Goal: Find specific page/section: Find specific page/section

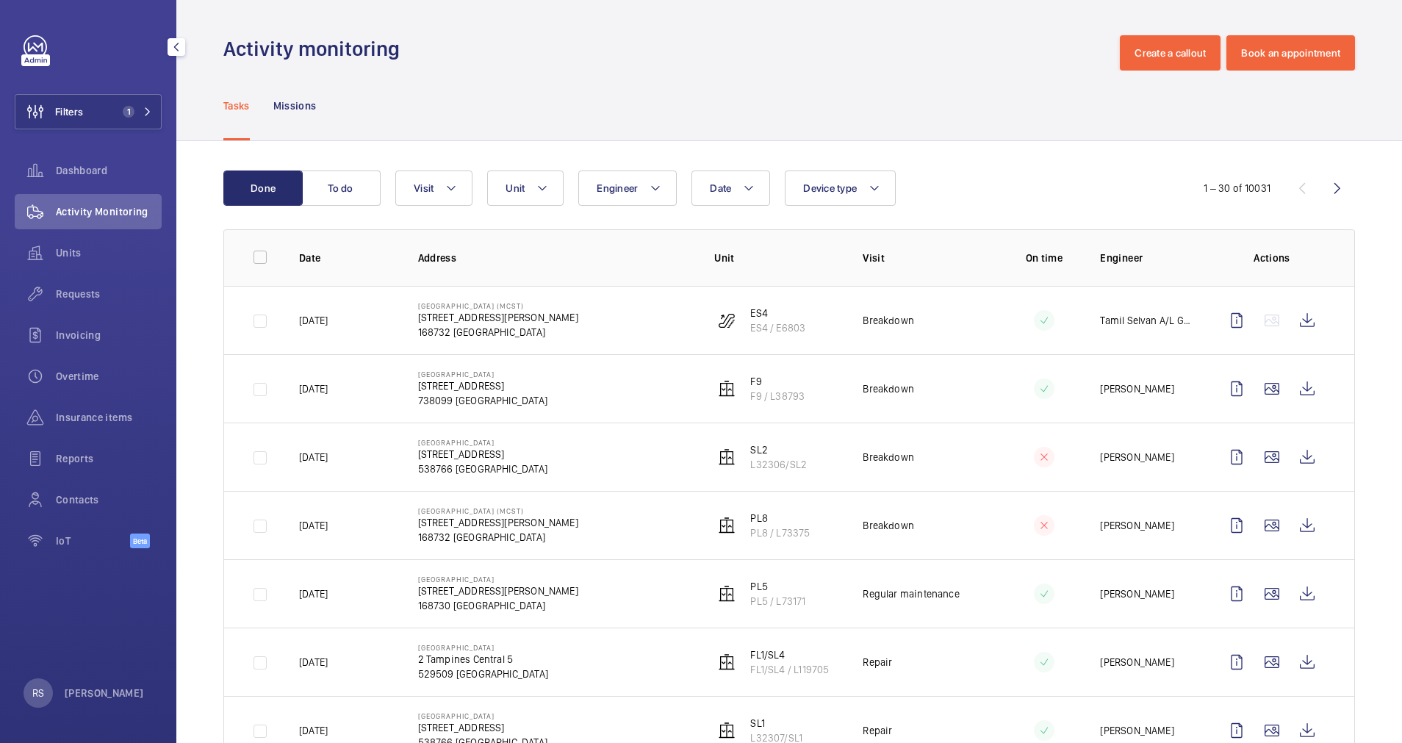
click at [55, 206] on wm-front-icon-button at bounding box center [35, 211] width 41 height 35
click at [135, 105] on button "Filters 1" at bounding box center [88, 111] width 147 height 35
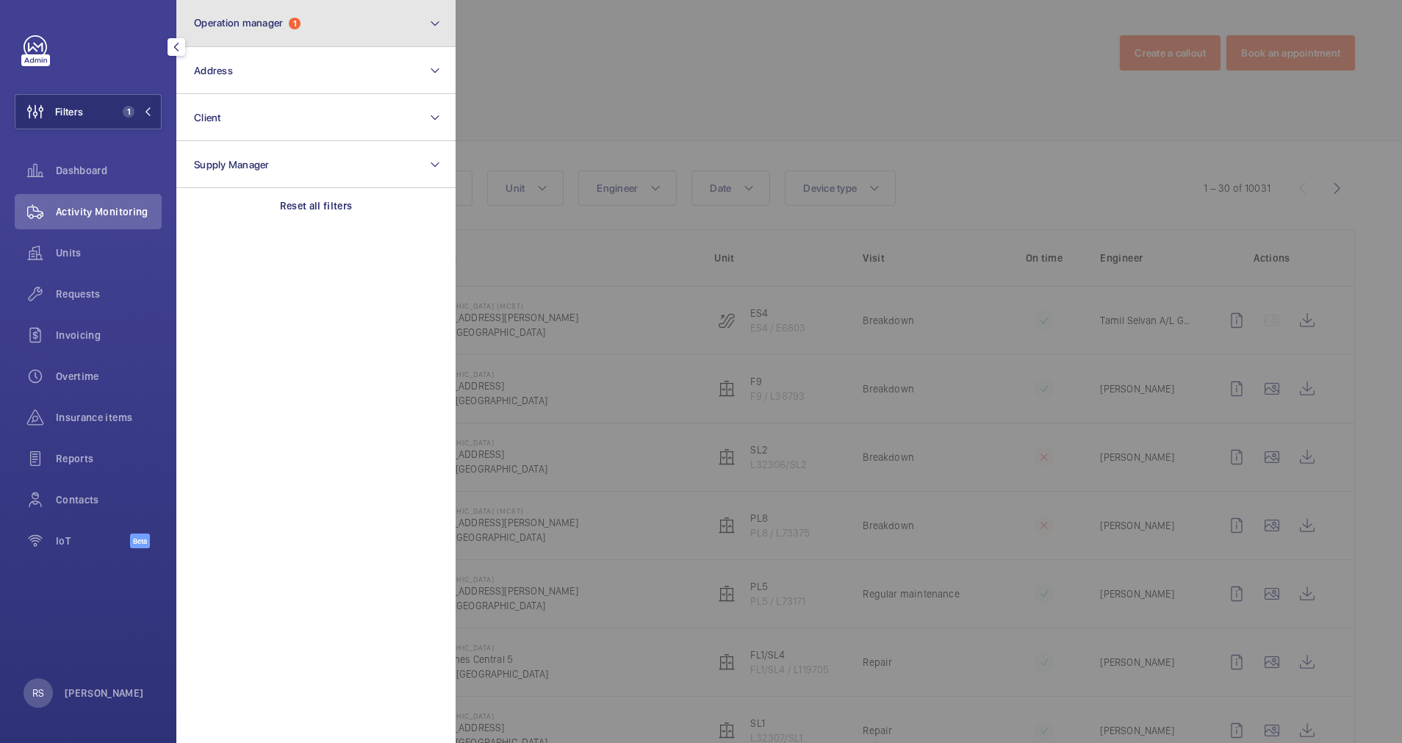
click at [227, 37] on button "Operation manager 1" at bounding box center [315, 23] width 279 height 47
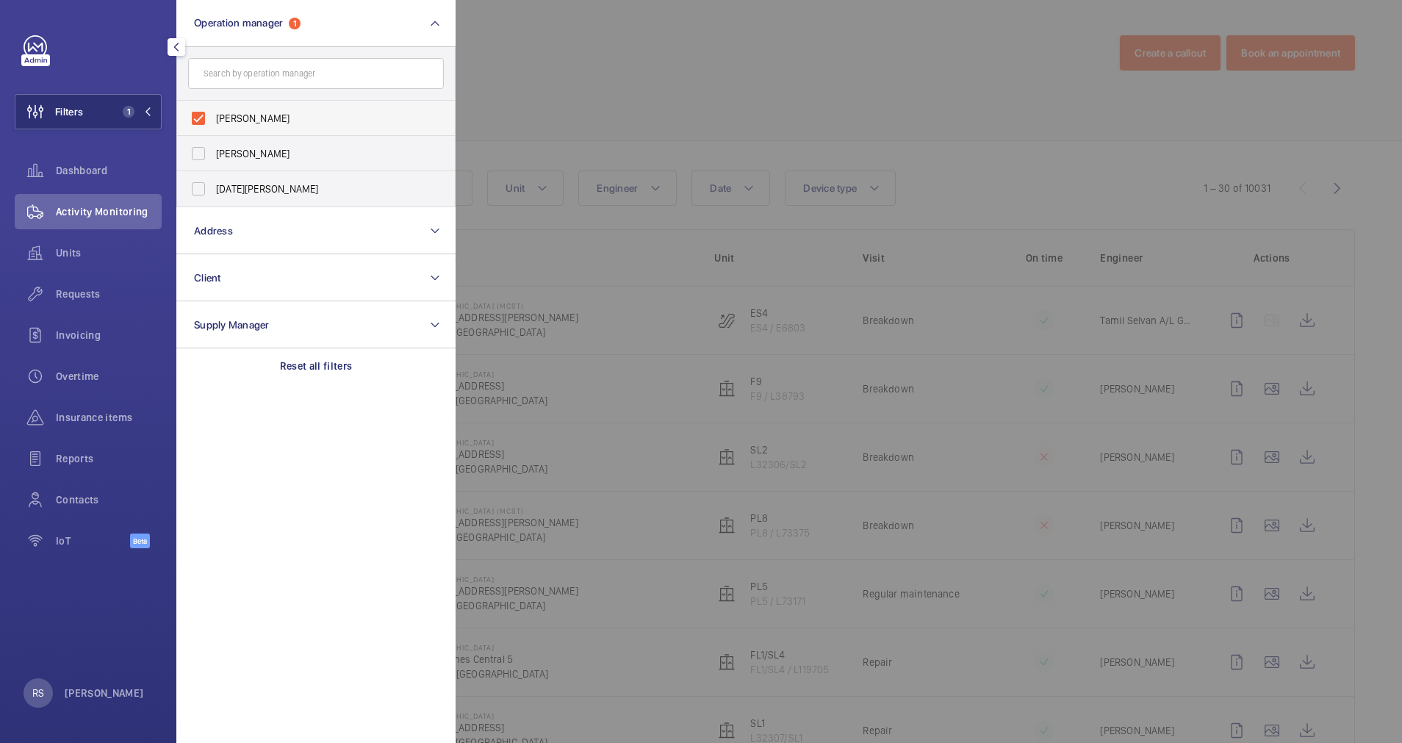
click at [248, 116] on span "[PERSON_NAME]" at bounding box center [317, 118] width 202 height 15
click at [213, 116] on input "[PERSON_NAME]" at bounding box center [198, 118] width 29 height 29
checkbox input "false"
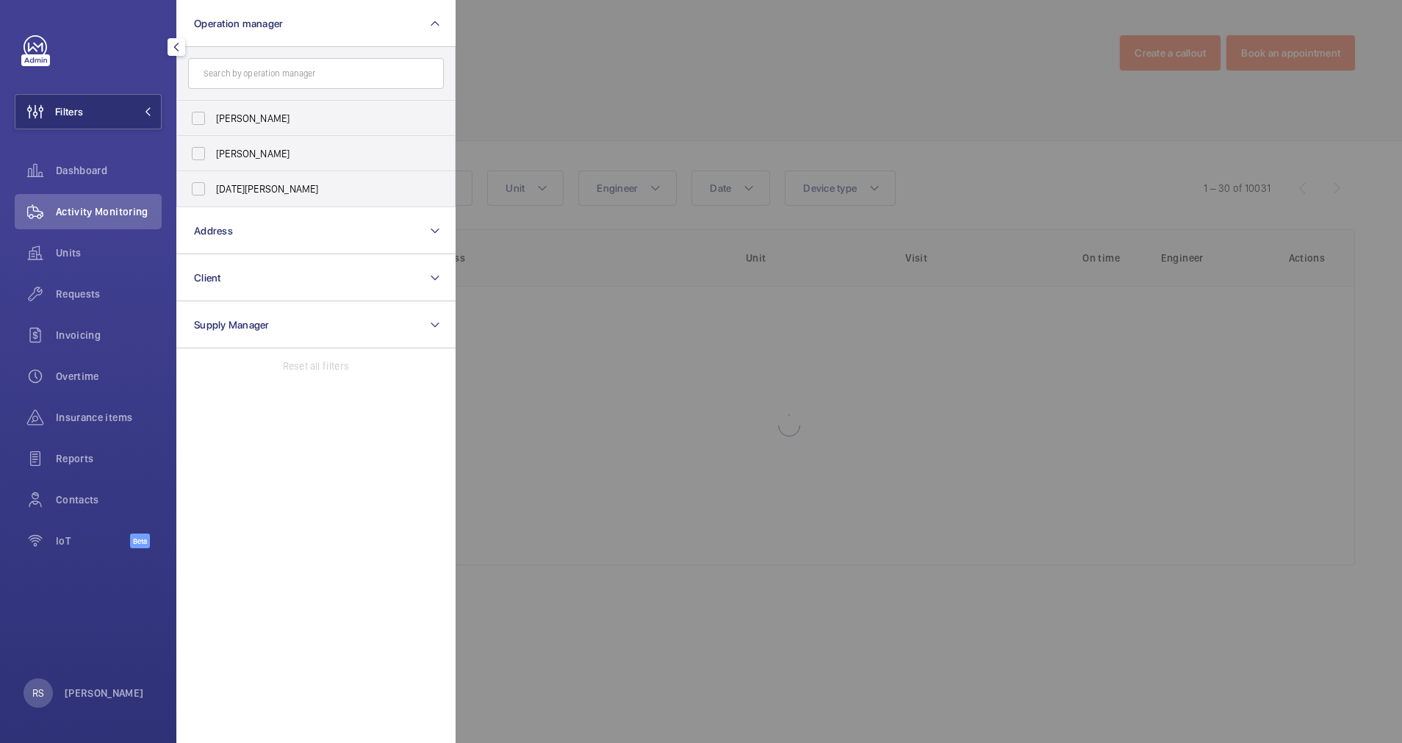
click at [516, 71] on div at bounding box center [1156, 371] width 1402 height 743
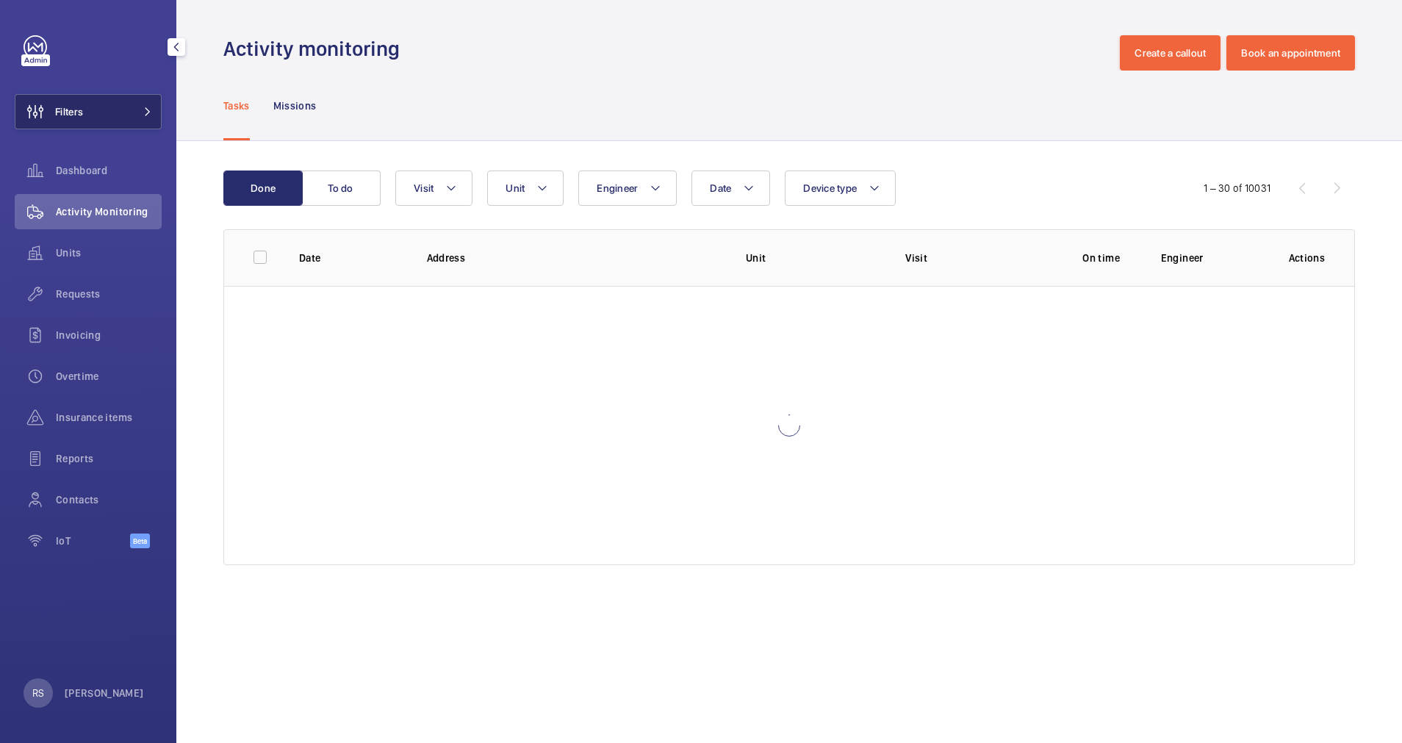
click at [152, 108] on button "Filters" at bounding box center [88, 111] width 147 height 35
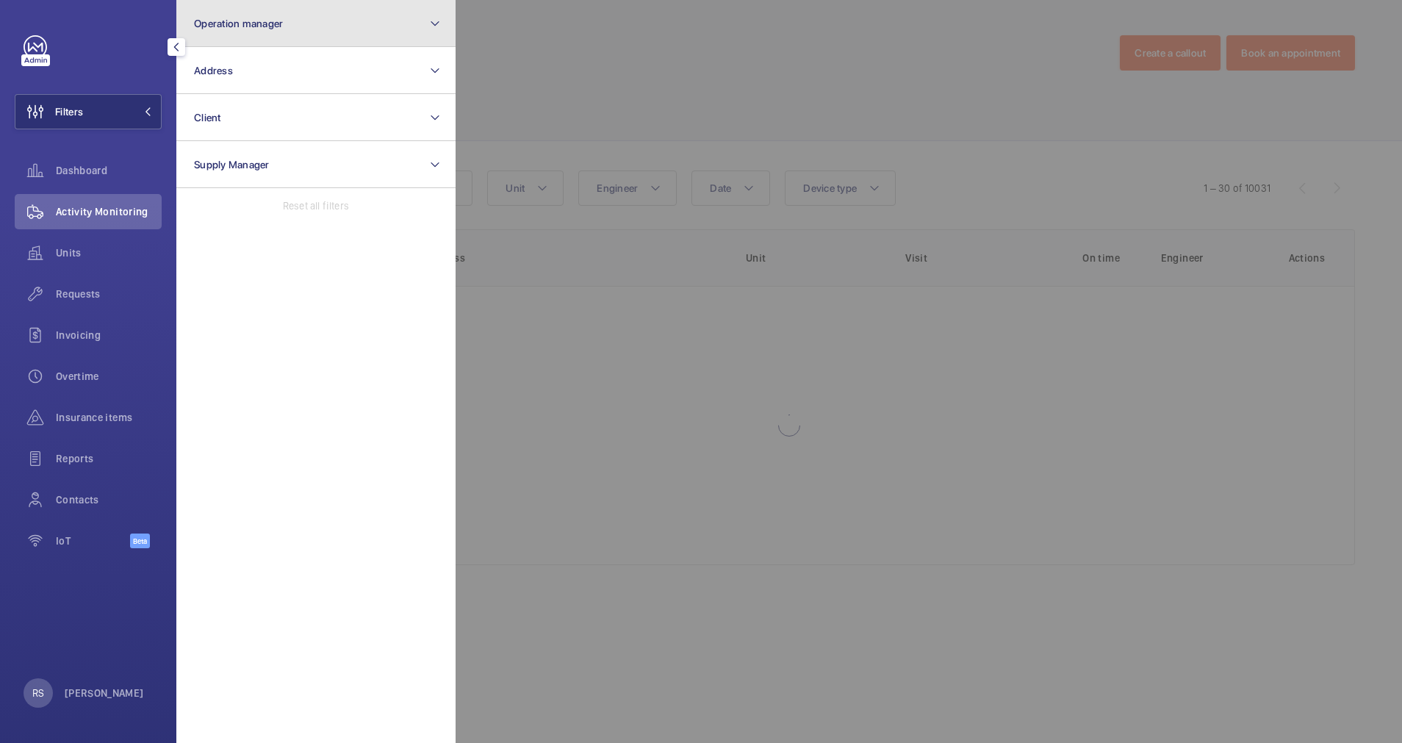
click at [293, 24] on button "Operation manager" at bounding box center [315, 23] width 279 height 47
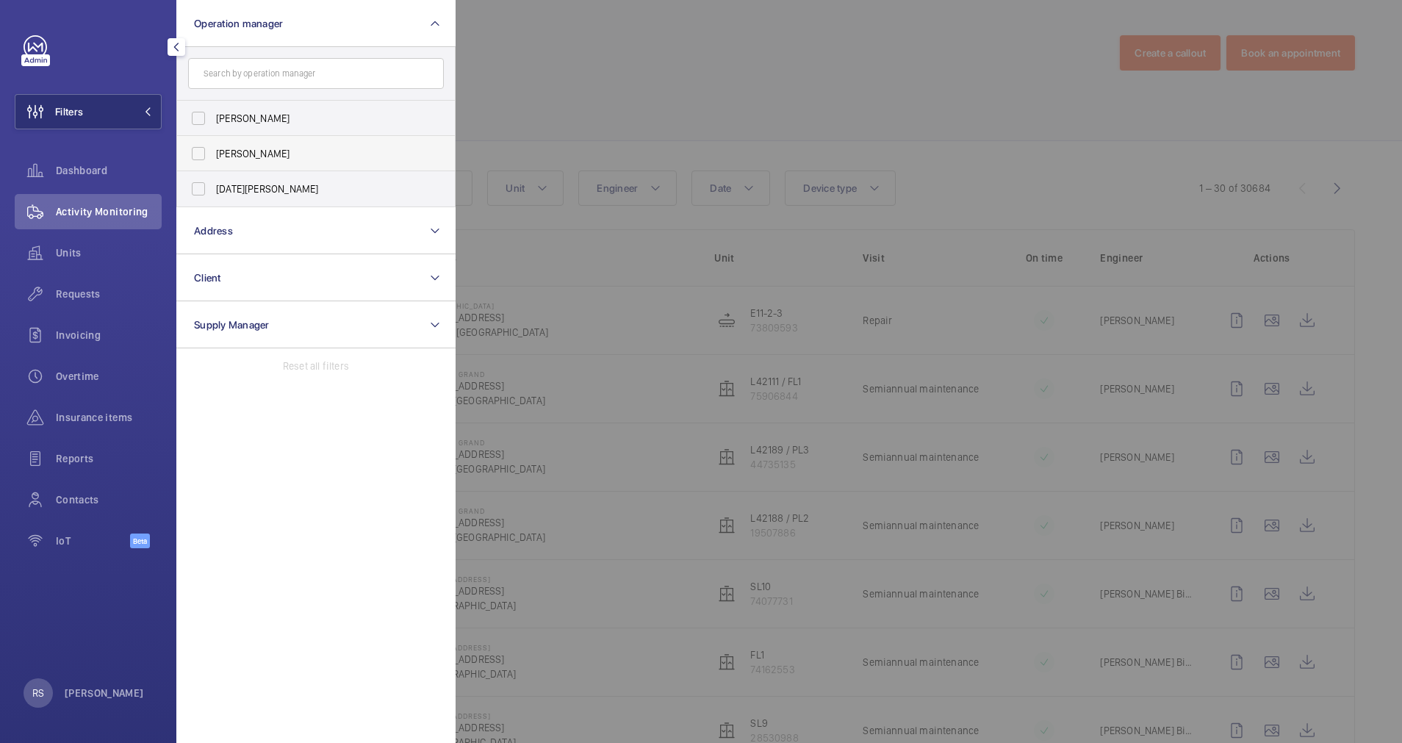
click at [256, 144] on label "[PERSON_NAME]" at bounding box center [305, 153] width 256 height 35
click at [213, 144] on input "[PERSON_NAME]" at bounding box center [198, 153] width 29 height 29
checkbox input "true"
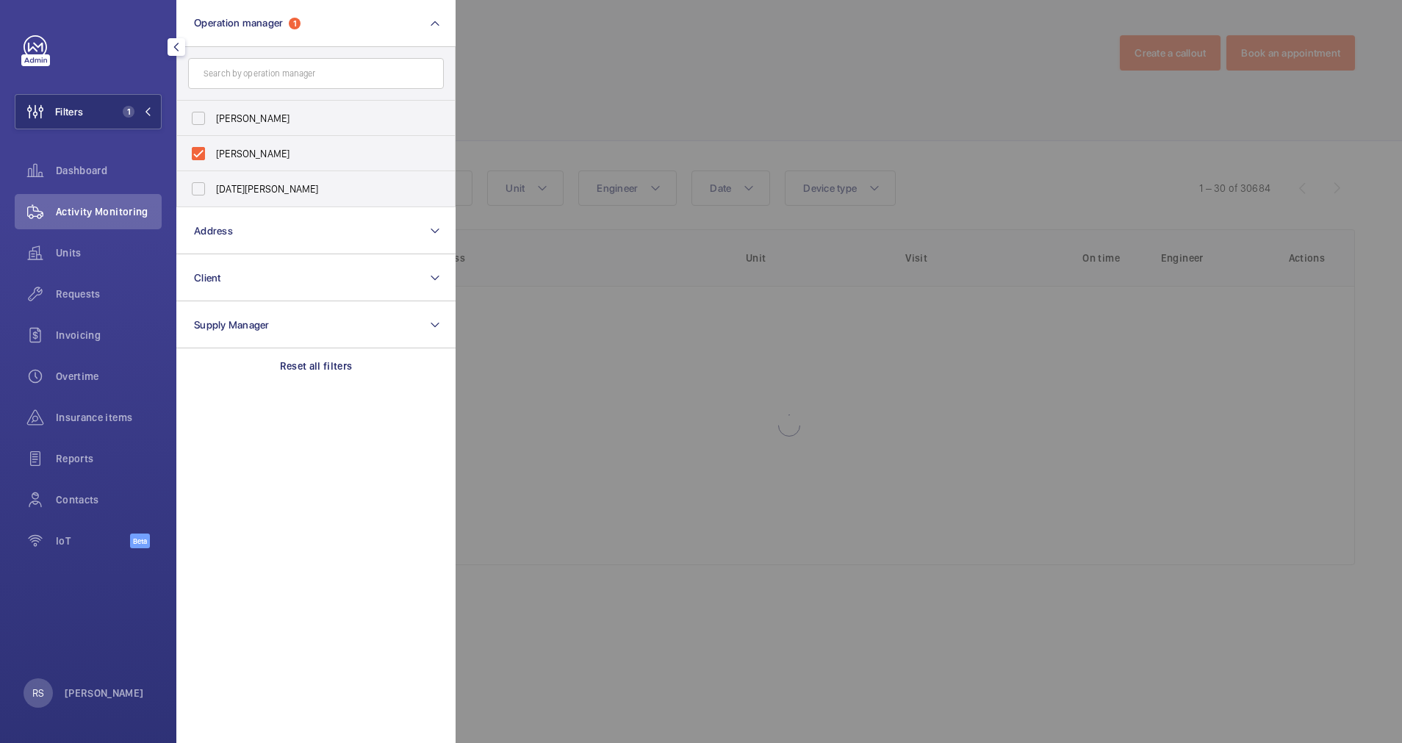
click at [453, 98] on form at bounding box center [316, 74] width 278 height 54
click at [543, 101] on div at bounding box center [1156, 371] width 1402 height 743
